Goal: Information Seeking & Learning: Check status

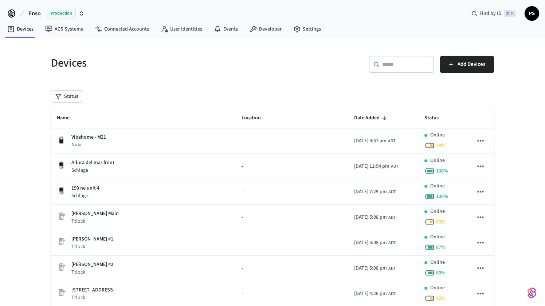
click at [62, 12] on span "Production" at bounding box center [61, 13] width 29 height 9
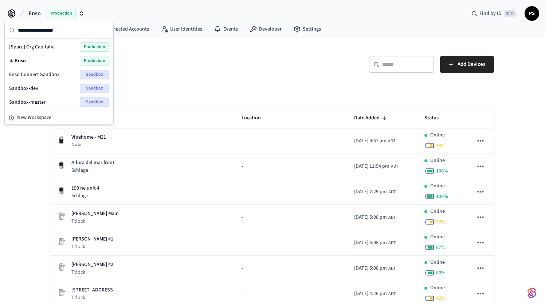
click at [34, 73] on span "Enso Connect Sandbox" at bounding box center [34, 74] width 51 height 7
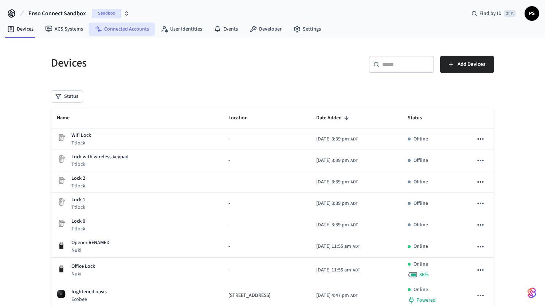
click at [119, 33] on link "Connected Accounts" at bounding box center [122, 29] width 66 height 13
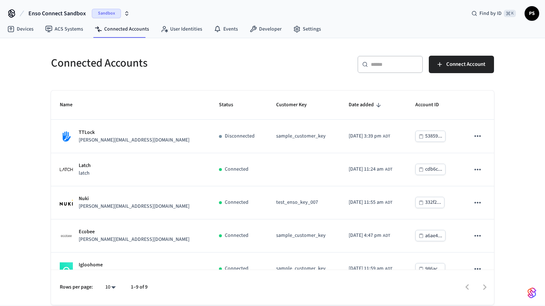
click at [380, 63] on input "text" at bounding box center [394, 64] width 47 height 7
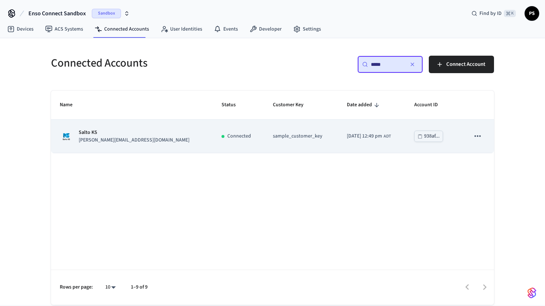
type input "*****"
click at [142, 129] on div "Salto KS [PERSON_NAME][EMAIL_ADDRESS][DOMAIN_NAME]" at bounding box center [132, 136] width 144 height 15
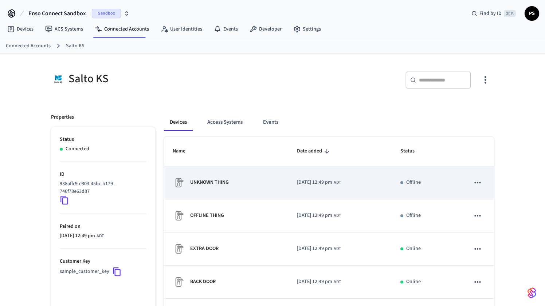
click at [239, 181] on div "UNKNOWN THING" at bounding box center [226, 183] width 107 height 12
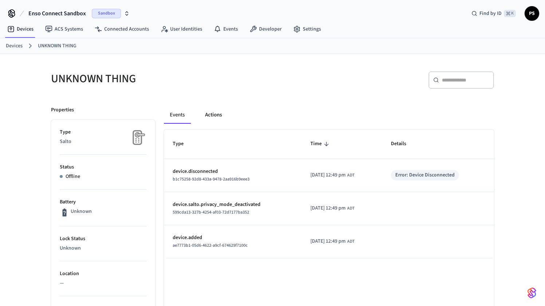
click at [220, 113] on button "Actions" at bounding box center [213, 114] width 28 height 17
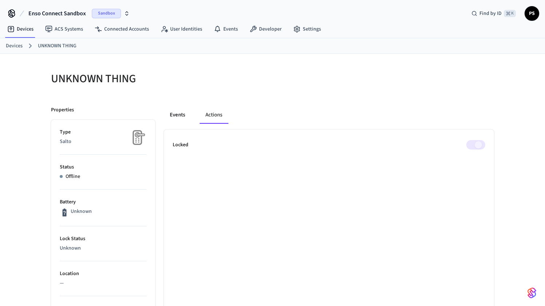
click at [176, 115] on button "Events" at bounding box center [177, 114] width 27 height 17
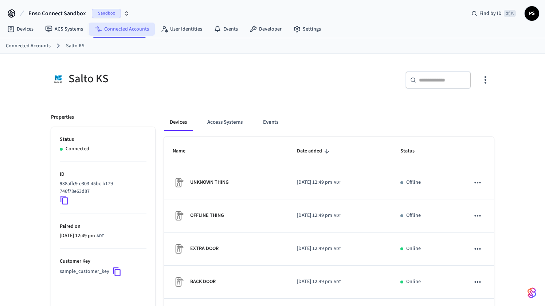
click at [111, 30] on link "Connected Accounts" at bounding box center [122, 29] width 66 height 13
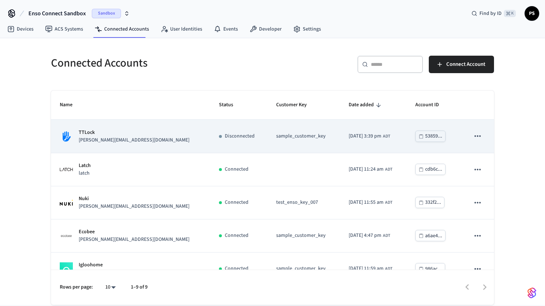
click at [448, 128] on td "53859..." at bounding box center [434, 136] width 55 height 33
click at [109, 133] on p "TTLock" at bounding box center [134, 133] width 111 height 8
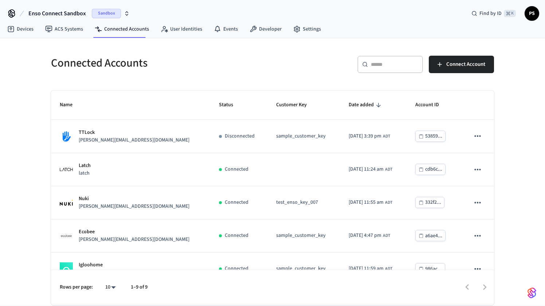
click at [391, 64] on input "text" at bounding box center [394, 64] width 47 height 7
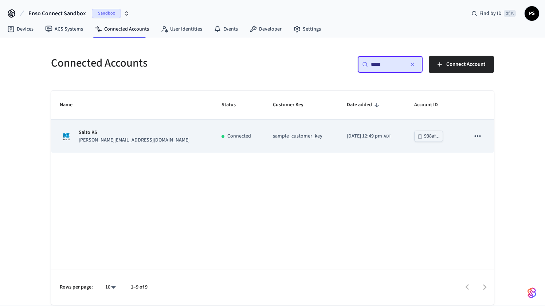
type input "*****"
click at [478, 136] on icon "sticky table" at bounding box center [477, 136] width 9 height 9
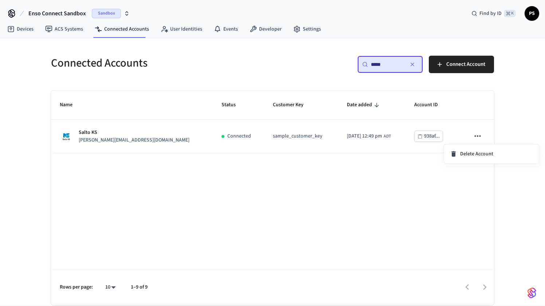
click at [478, 135] on div at bounding box center [272, 153] width 545 height 306
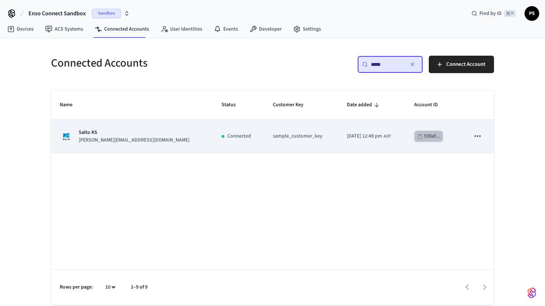
click at [424, 136] on div "938af..." at bounding box center [432, 136] width 16 height 9
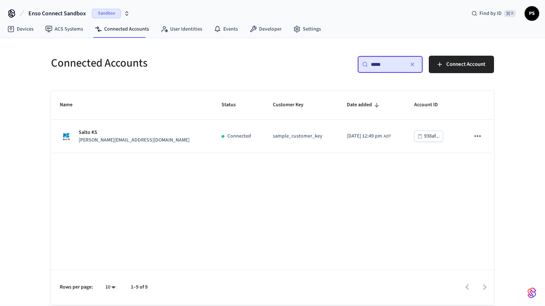
click at [382, 62] on input "*****" at bounding box center [387, 64] width 33 height 7
paste input "**********"
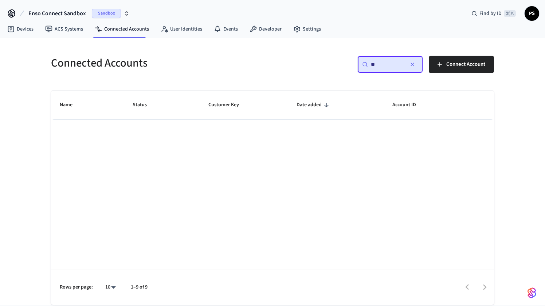
type input "*"
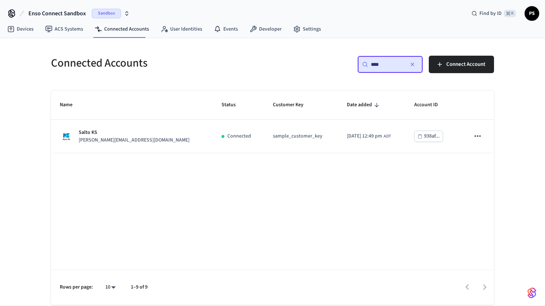
type input "*****"
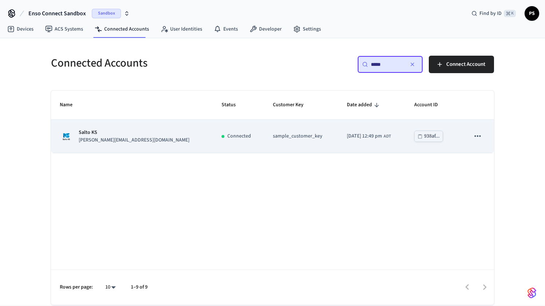
click at [148, 134] on td "Salto KS [PERSON_NAME][EMAIL_ADDRESS][DOMAIN_NAME]" at bounding box center [132, 136] width 162 height 33
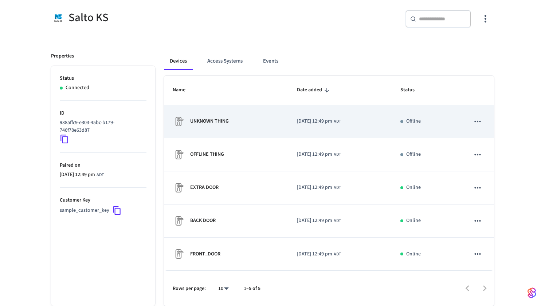
scroll to position [62, 0]
click at [288, 128] on td "[DATE] 12:49 pm ADT" at bounding box center [340, 121] width 104 height 33
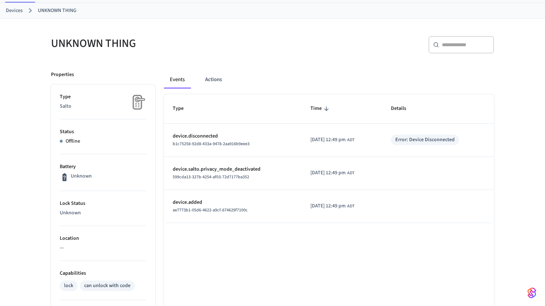
scroll to position [34, 0]
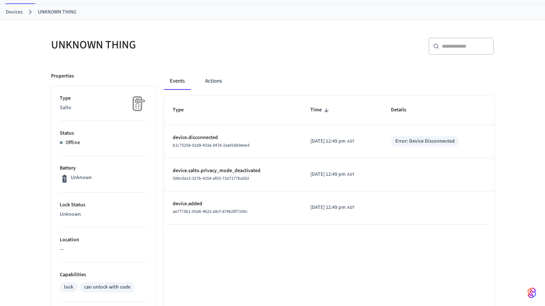
click at [458, 51] on div "​ ​" at bounding box center [461, 46] width 66 height 17
paste input "**********"
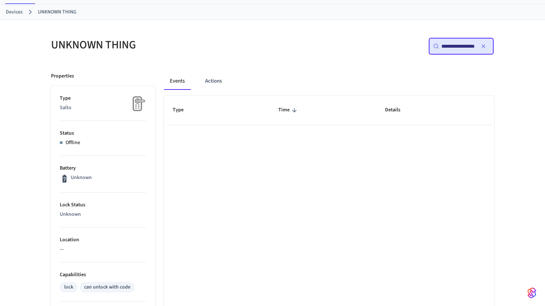
scroll to position [0, 46]
type input "**********"
click at [484, 44] on icon "button" at bounding box center [484, 46] width 6 height 6
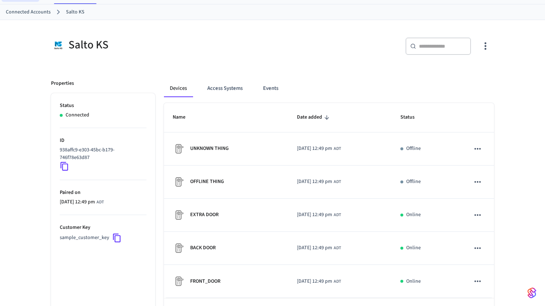
scroll to position [62, 0]
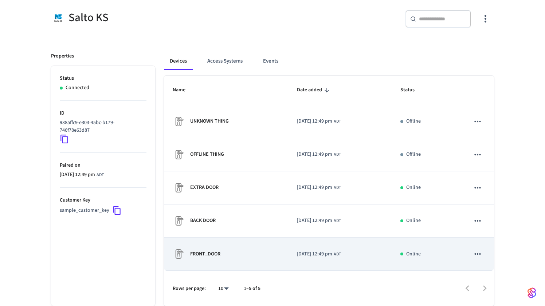
click at [205, 255] on p "FRONT_DOOR" at bounding box center [205, 255] width 30 height 8
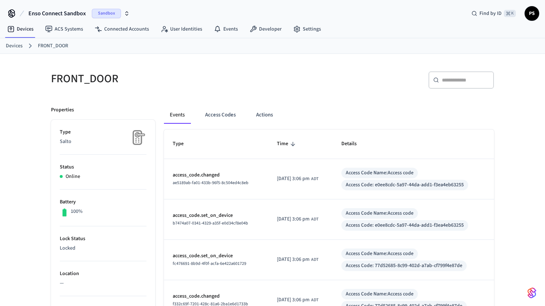
scroll to position [62, 0]
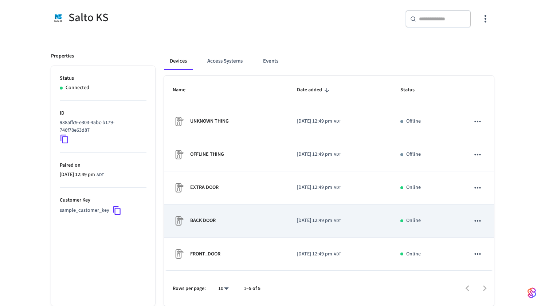
click at [200, 213] on td "BACK DOOR" at bounding box center [226, 221] width 124 height 33
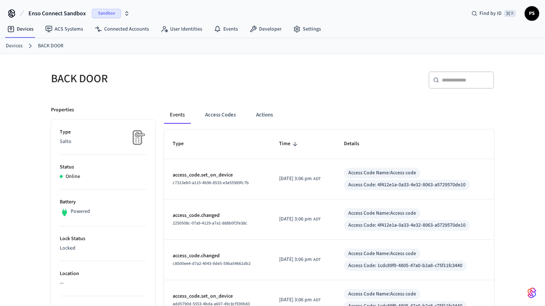
scroll to position [62, 0]
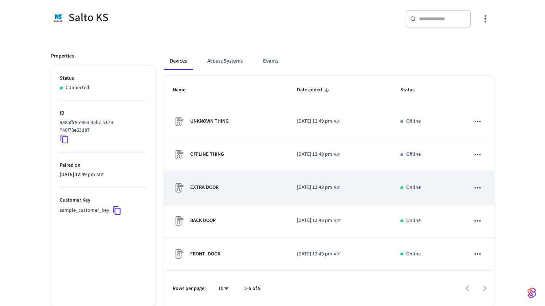
click at [195, 183] on div "EXTRA DOOR" at bounding box center [226, 188] width 107 height 12
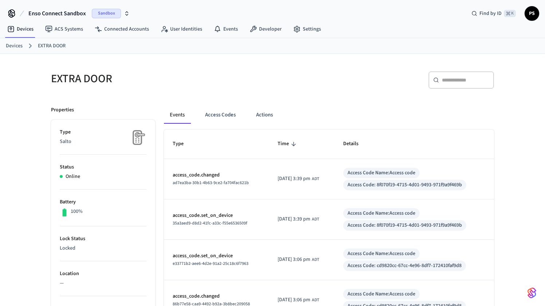
scroll to position [62, 0]
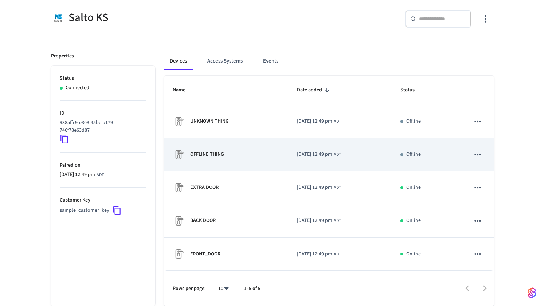
click at [200, 158] on div "OFFLINE THING" at bounding box center [226, 155] width 107 height 12
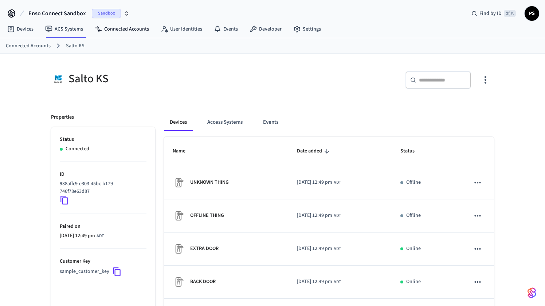
scroll to position [62, 0]
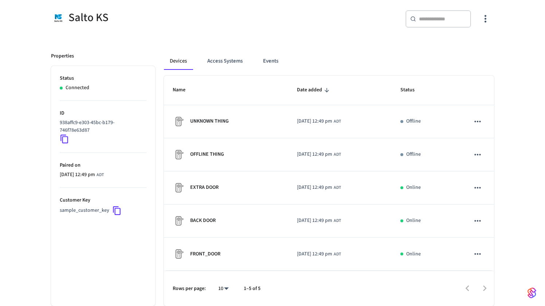
click at [92, 15] on div "Salto KS" at bounding box center [159, 17] width 217 height 15
